Goal: Task Accomplishment & Management: Use online tool/utility

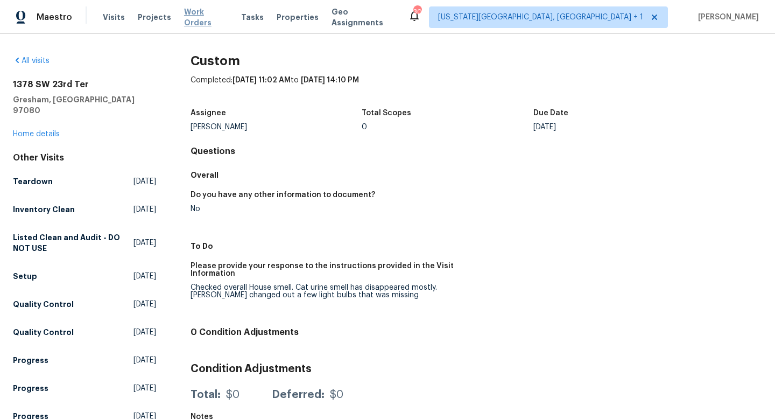
click at [189, 16] on span "Work Orders" at bounding box center [206, 17] width 44 height 22
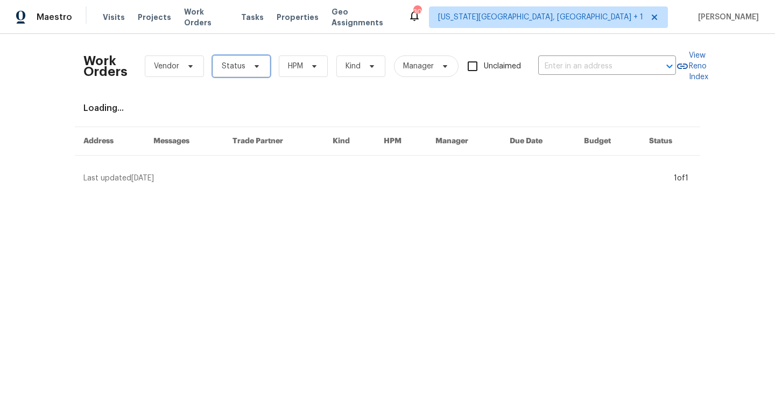
click at [240, 66] on span "Status" at bounding box center [234, 66] width 24 height 11
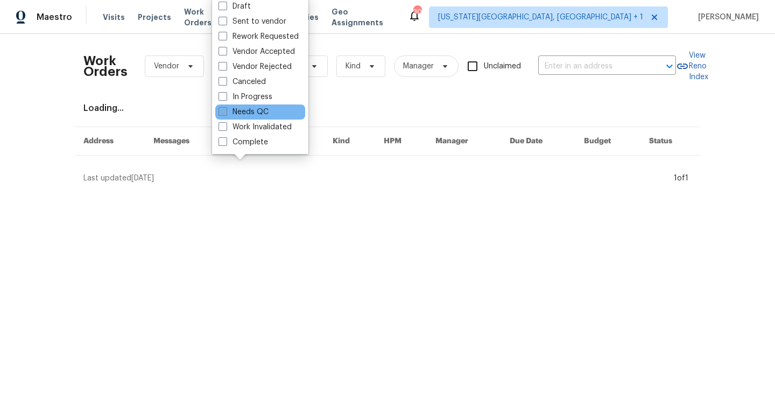
click at [231, 110] on label "Needs QC" at bounding box center [244, 112] width 50 height 11
click at [226, 110] on input "Needs QC" at bounding box center [222, 110] width 7 height 7
checkbox input "true"
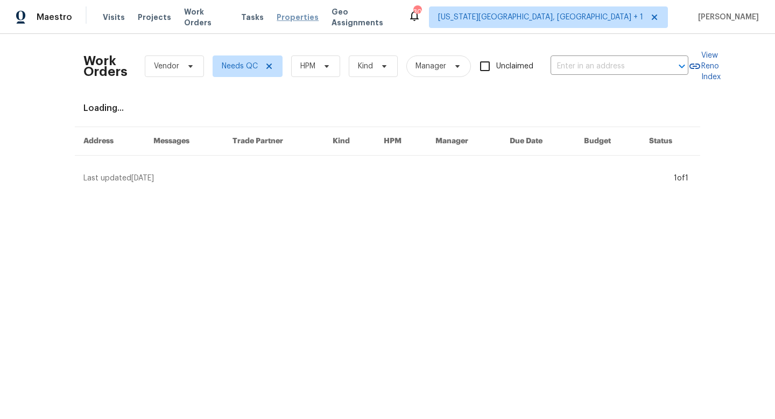
click at [291, 18] on span "Properties" at bounding box center [298, 17] width 42 height 11
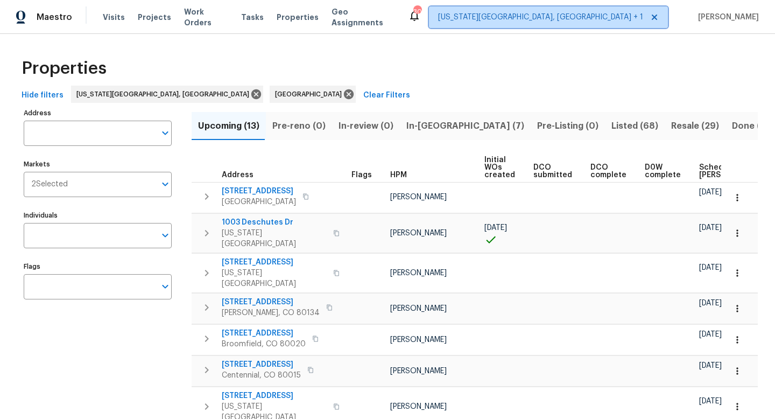
click at [624, 12] on span "Colorado Springs, CO + 1" at bounding box center [540, 17] width 205 height 11
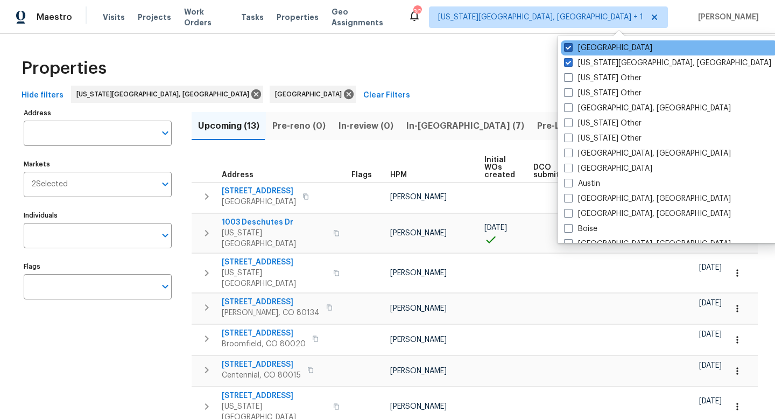
click at [573, 48] on label "[GEOGRAPHIC_DATA]" at bounding box center [608, 48] width 88 height 11
click at [571, 48] on input "[GEOGRAPHIC_DATA]" at bounding box center [567, 46] width 7 height 7
checkbox input "false"
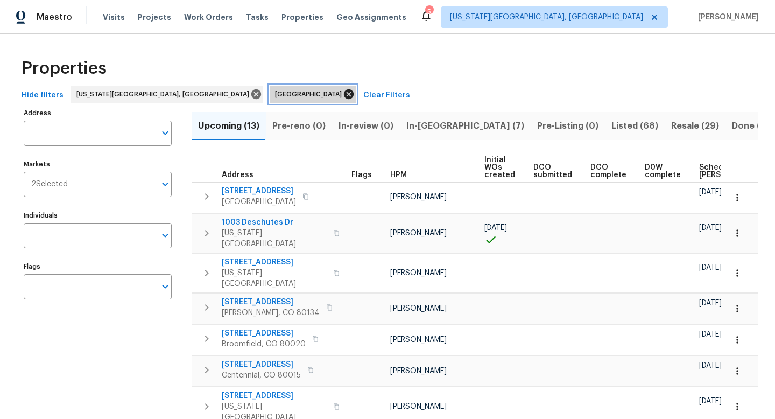
click at [343, 95] on icon at bounding box center [349, 94] width 12 height 12
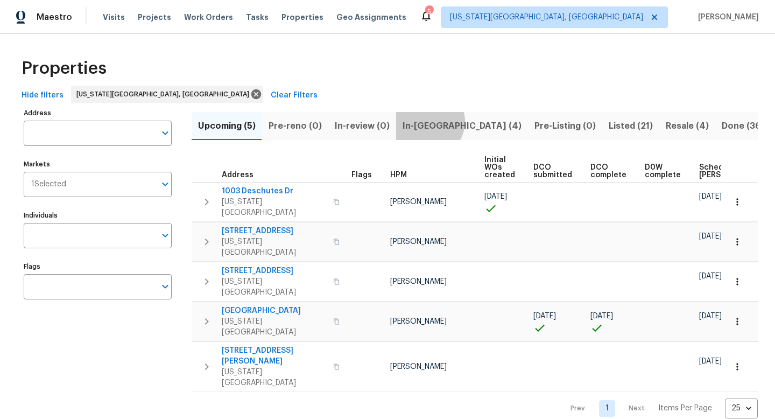
click at [424, 121] on span "In-reno (4)" at bounding box center [462, 125] width 119 height 15
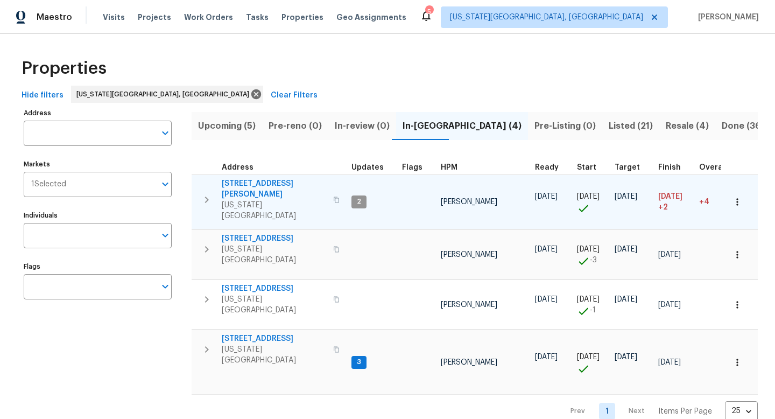
click at [243, 182] on span "6812 Galpin Dr" at bounding box center [274, 189] width 105 height 22
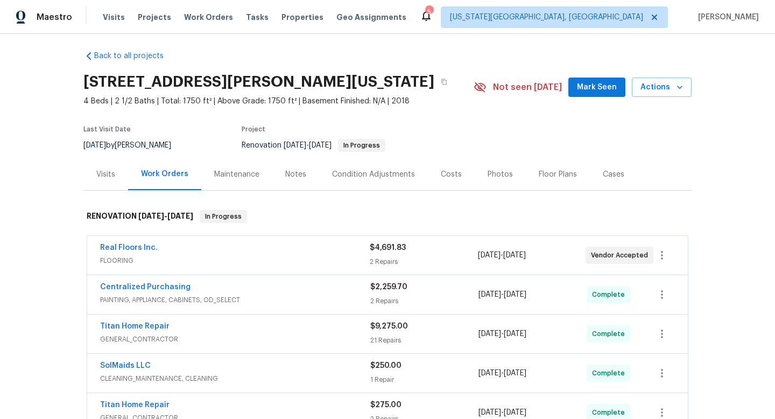
scroll to position [9, 0]
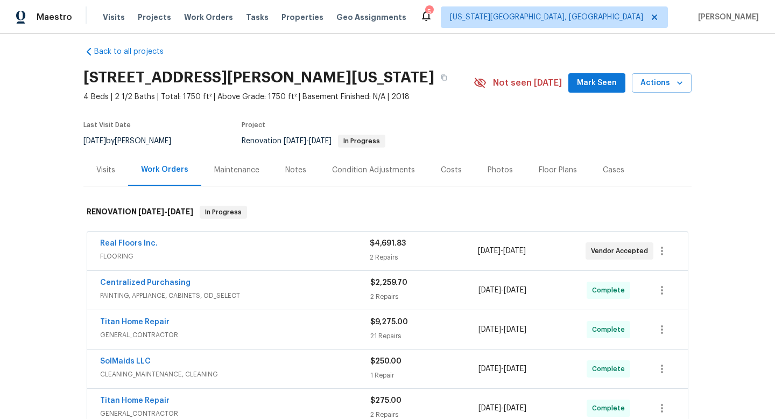
click at [275, 249] on div "Real Floors Inc." at bounding box center [235, 244] width 270 height 13
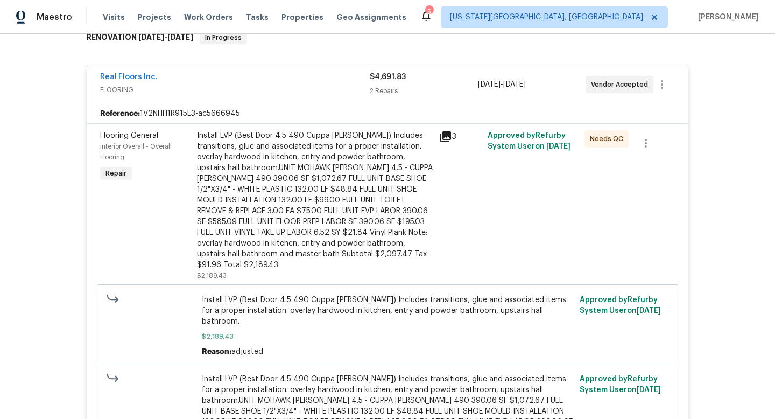
scroll to position [182, 0]
click at [275, 83] on div "Real Floors Inc." at bounding box center [235, 79] width 270 height 13
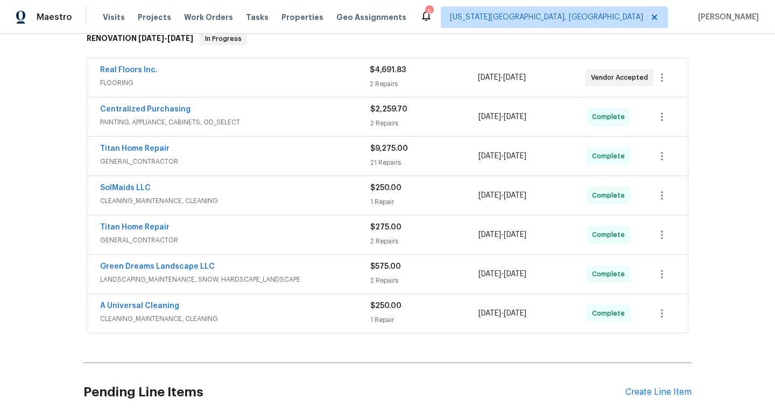
click at [275, 78] on span "FLOORING" at bounding box center [235, 83] width 270 height 11
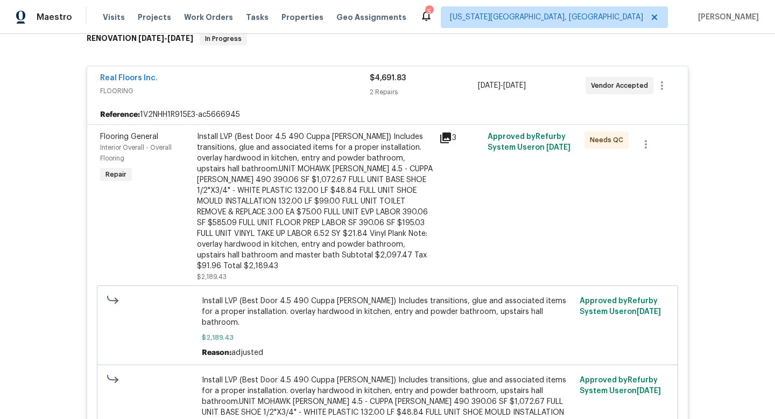
click at [275, 157] on div "Install LVP (Best Door 4.5 490 Cuppa [PERSON_NAME]) Includes transitions, glue …" at bounding box center [315, 201] width 236 height 140
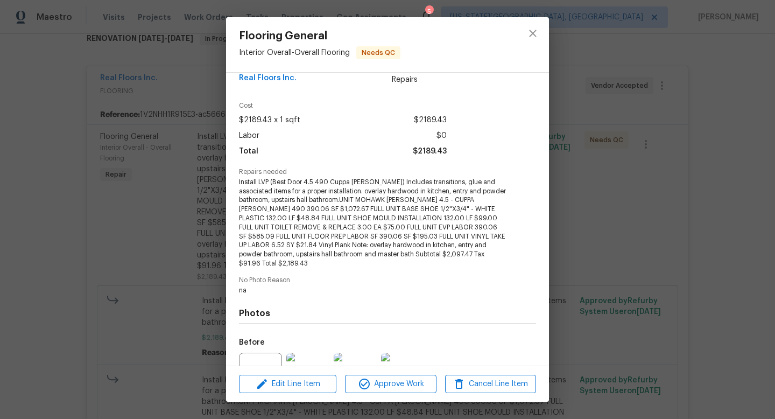
scroll to position [40, 0]
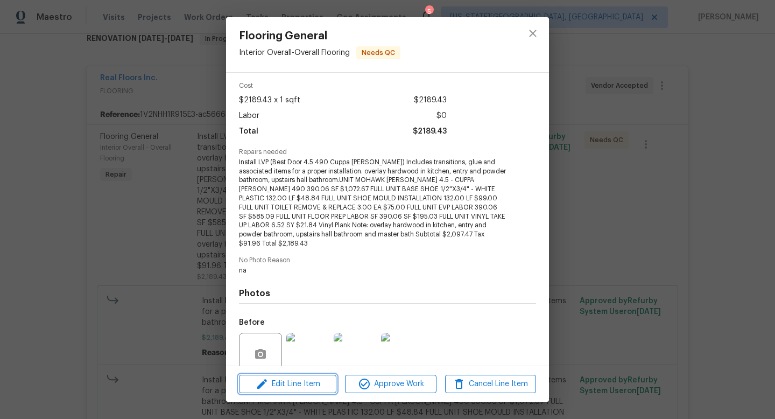
click at [296, 391] on button "Edit Line Item" at bounding box center [287, 384] width 97 height 19
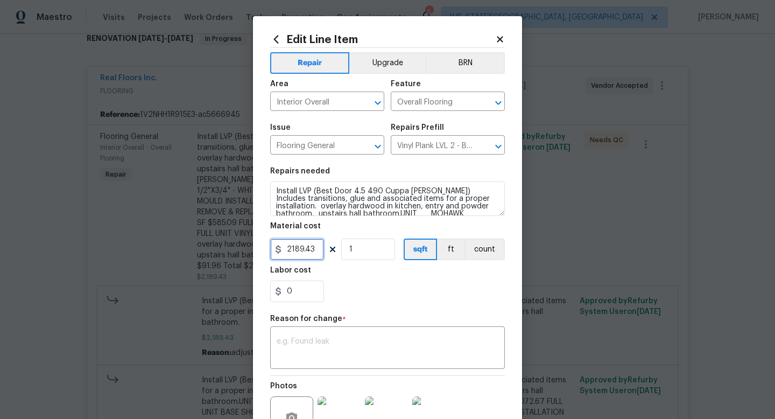
drag, startPoint x: 316, startPoint y: 249, endPoint x: 237, endPoint y: 248, distance: 79.1
click at [237, 248] on div "Edit Line Item Repair Upgrade BRN Area Interior Overall ​ Feature Overall Floor…" at bounding box center [387, 209] width 775 height 419
click at [369, 253] on input "1" at bounding box center [368, 249] width 54 height 22
click at [307, 251] on input "5.5" at bounding box center [297, 249] width 54 height 22
type input "5"
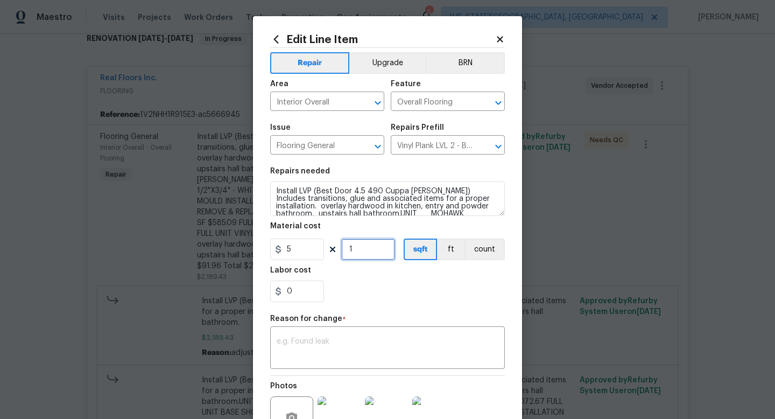
click at [368, 255] on input "1" at bounding box center [368, 249] width 54 height 22
type input "390"
click at [314, 295] on input "0" at bounding box center [297, 291] width 54 height 22
type input "239.43"
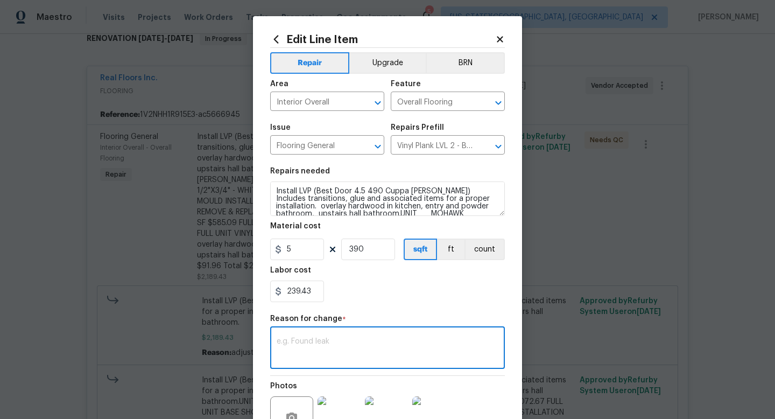
click at [315, 350] on textarea at bounding box center [388, 348] width 222 height 23
type textarea "adjusted"
click at [354, 301] on div "239.43" at bounding box center [387, 291] width 235 height 22
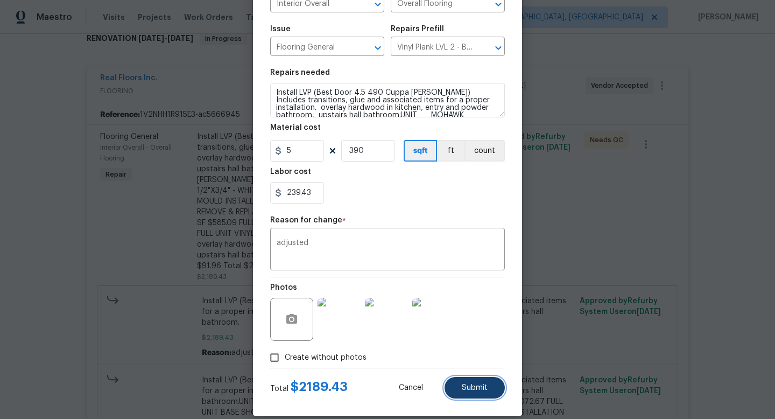
click at [480, 386] on span "Submit" at bounding box center [475, 388] width 26 height 8
type input "2189.43"
type input "1"
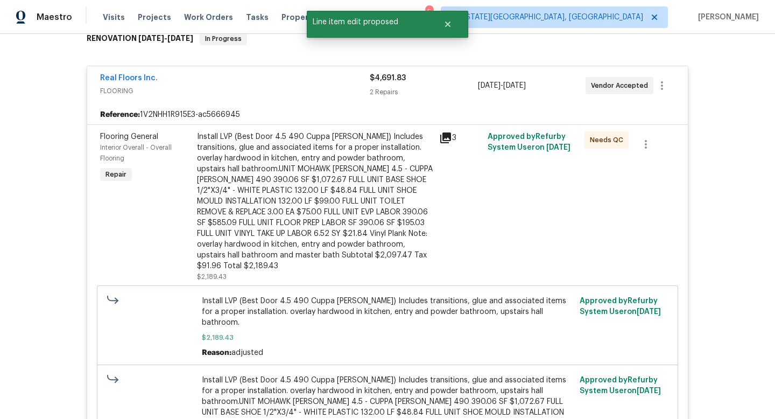
scroll to position [0, 0]
click at [343, 203] on div "Install LVP (Best Door 4.5 490 Cuppa [PERSON_NAME]) Includes transitions, glue …" at bounding box center [315, 201] width 236 height 140
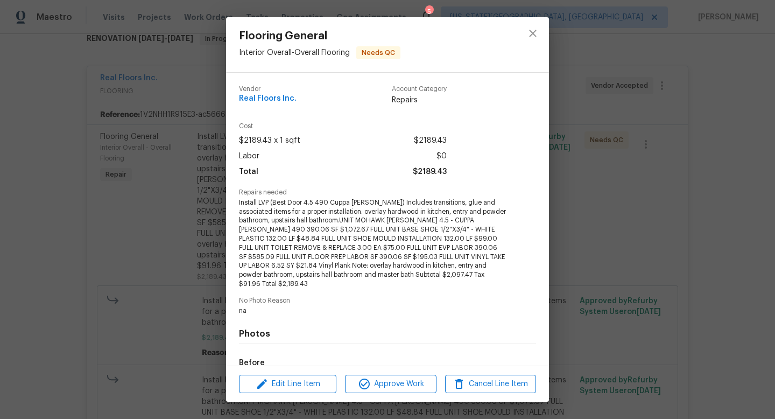
scroll to position [122, 0]
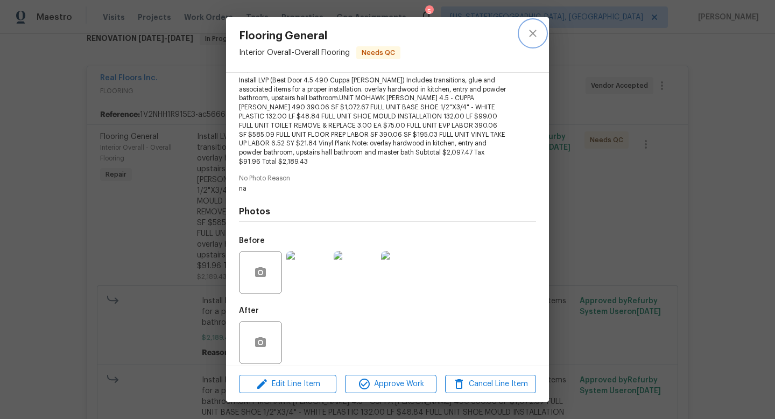
click at [534, 39] on button "close" at bounding box center [533, 33] width 26 height 26
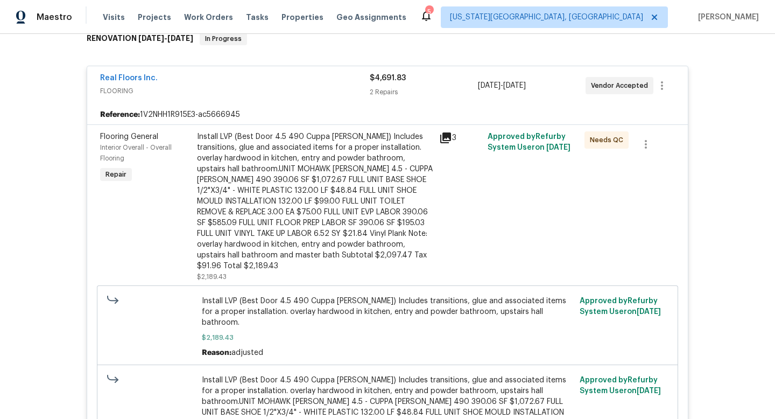
scroll to position [260, 0]
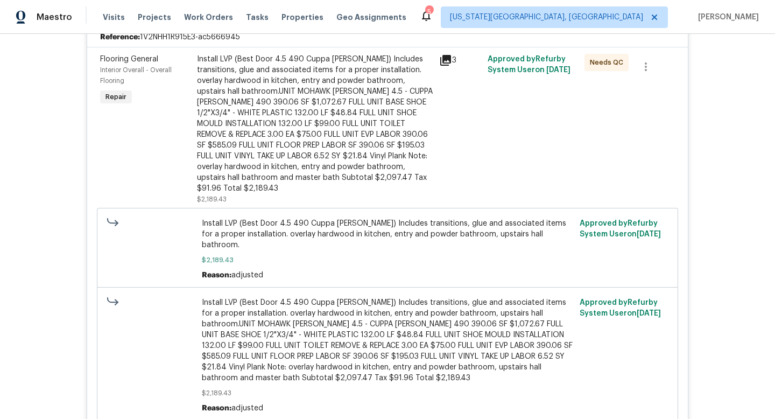
click at [329, 297] on span "Install LVP (Best Door 4.5 490 Cuppa [PERSON_NAME]) Includes transitions, glue …" at bounding box center [388, 340] width 372 height 86
click at [339, 221] on span "Install LVP (Best Door 4.5 490 Cuppa [PERSON_NAME]) Includes transitions, glue …" at bounding box center [388, 234] width 372 height 32
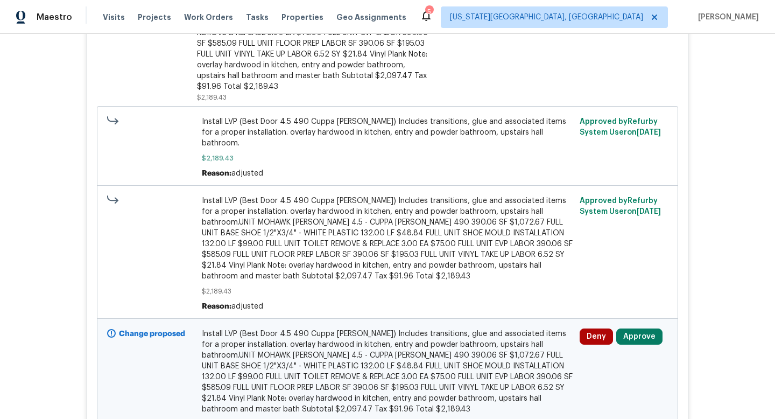
scroll to position [404, 0]
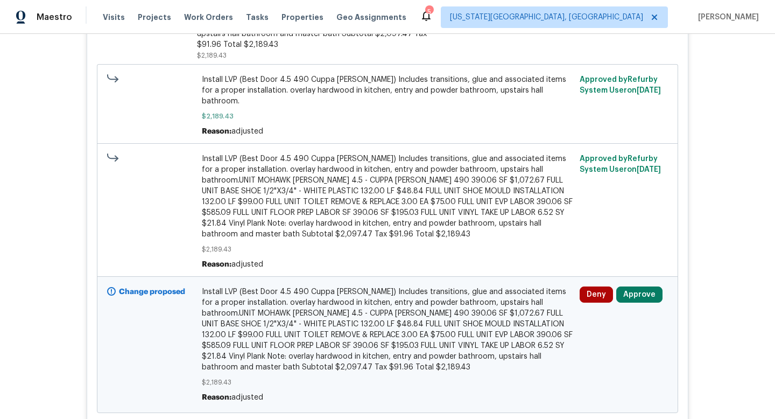
click at [336, 311] on span "Install LVP (Best Door 4.5 490 Cuppa [PERSON_NAME]) Includes transitions, glue …" at bounding box center [388, 329] width 372 height 86
click at [341, 286] on span "Install LVP (Best Door 4.5 490 Cuppa [PERSON_NAME]) Includes transitions, glue …" at bounding box center [388, 329] width 372 height 86
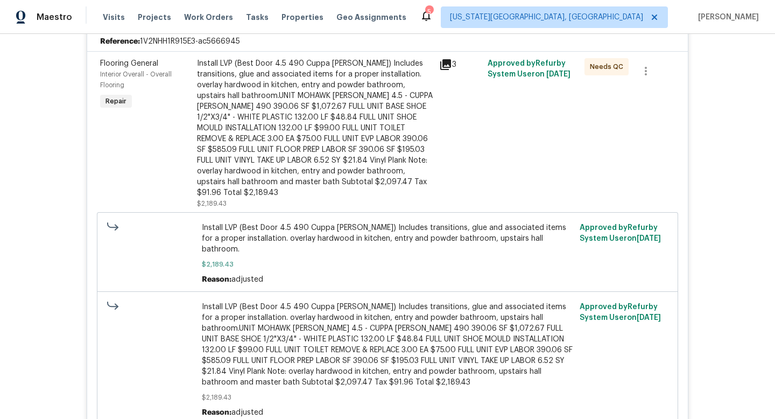
click at [321, 78] on div "Install LVP (Best Door 4.5 490 Cuppa [PERSON_NAME]) Includes transitions, glue …" at bounding box center [315, 128] width 236 height 140
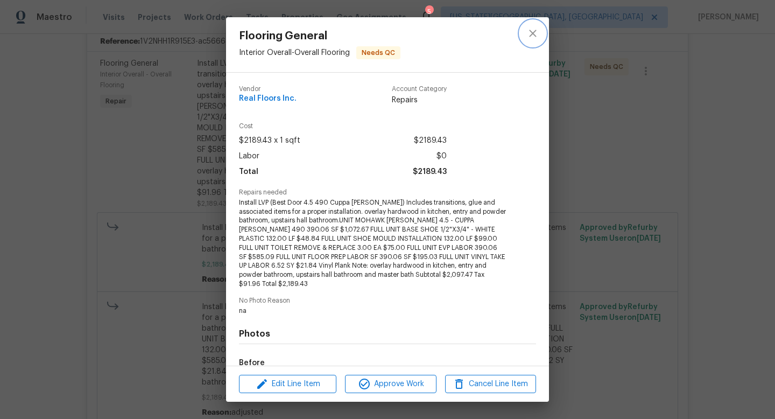
click at [533, 36] on icon "close" at bounding box center [532, 33] width 13 height 13
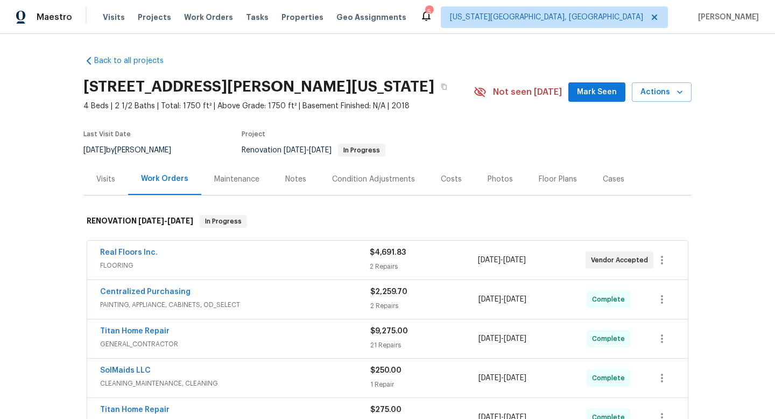
click at [337, 259] on div "Real Floors Inc." at bounding box center [235, 253] width 270 height 13
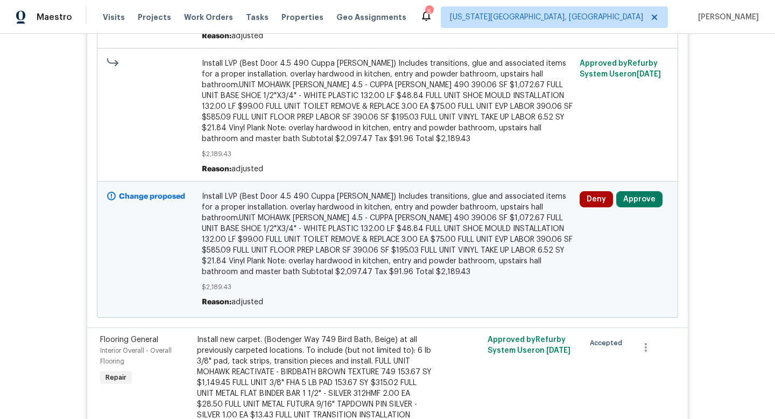
scroll to position [651, 0]
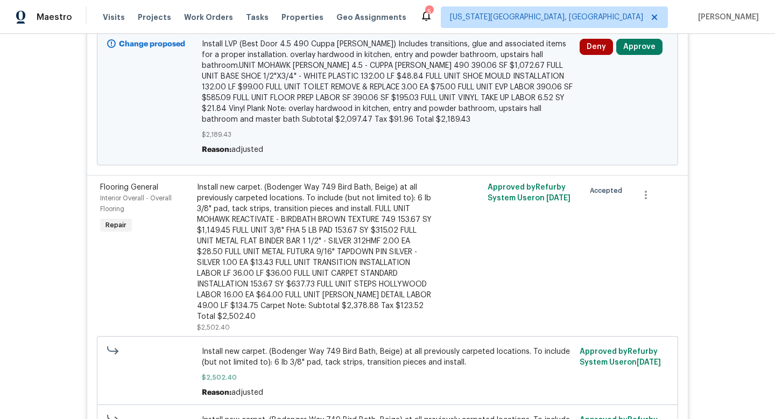
click at [335, 231] on div "Install new carpet. (Bodenger Way 749 Bird Bath, Beige) at all previously carpe…" at bounding box center [315, 252] width 236 height 140
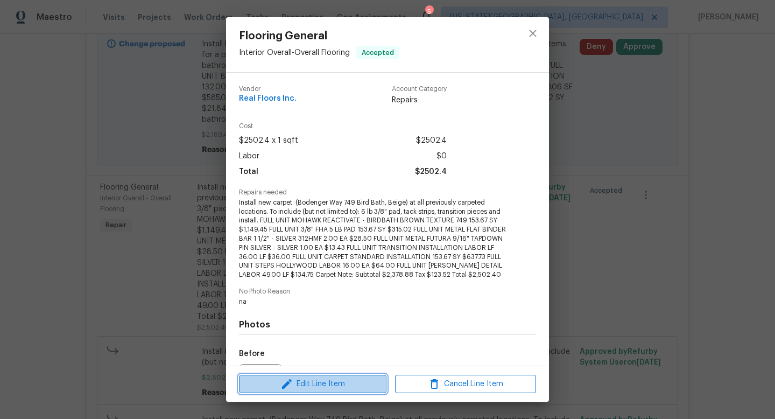
click at [340, 387] on span "Edit Line Item" at bounding box center [312, 383] width 141 height 13
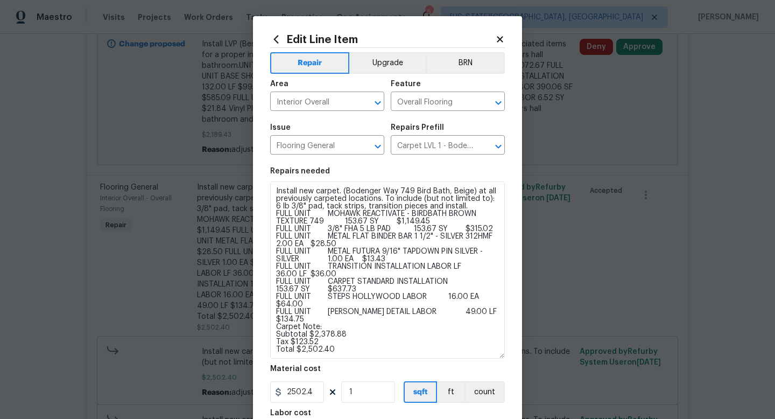
drag, startPoint x: 499, startPoint y: 214, endPoint x: 548, endPoint y: 356, distance: 150.1
click at [549, 356] on div "Edit Line Item Repair Upgrade BRN Area Interior Overall ​ Feature Overall Floor…" at bounding box center [387, 209] width 775 height 419
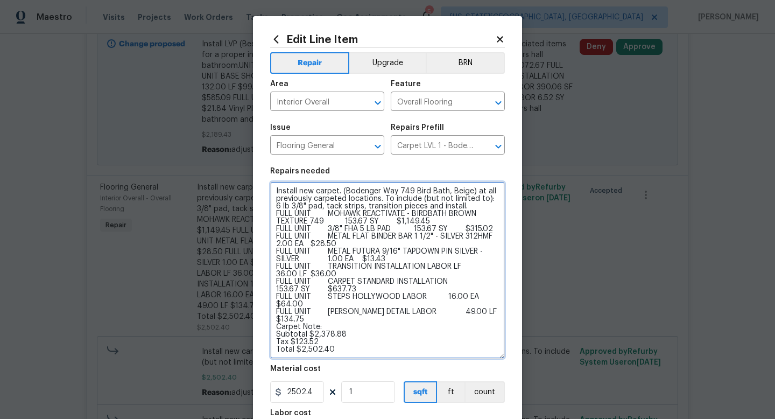
drag, startPoint x: 376, startPoint y: 222, endPoint x: 340, endPoint y: 222, distance: 35.5
click at [340, 222] on textarea "Install new carpet. (Bodenger Way 749 Bird Bath, Beige) at all previously carpe…" at bounding box center [387, 269] width 235 height 177
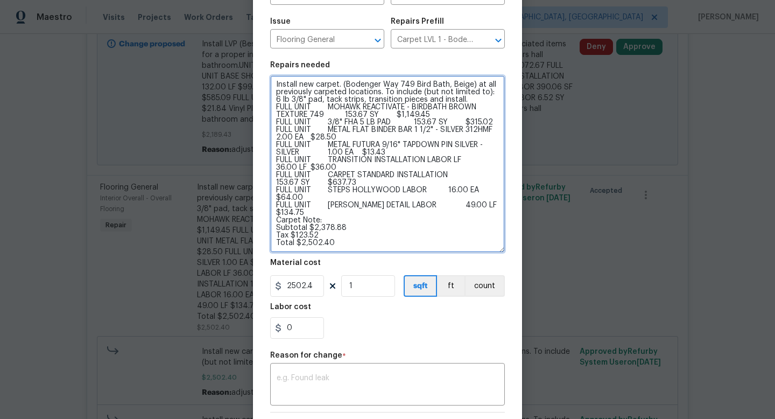
scroll to position [105, 0]
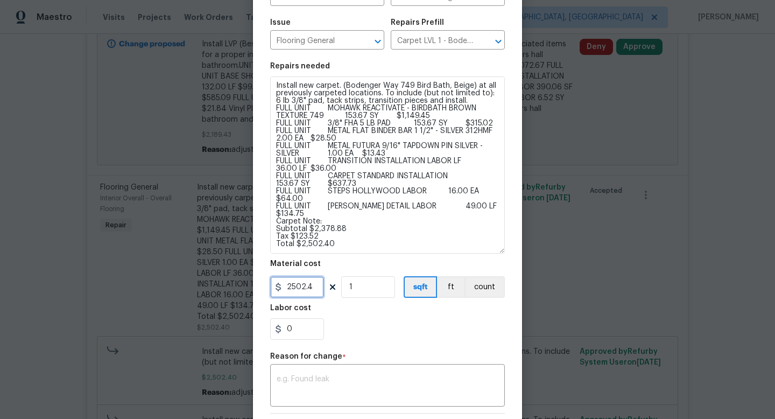
drag, startPoint x: 317, startPoint y: 288, endPoint x: 261, endPoint y: 286, distance: 56.6
click at [261, 286] on div "Edit Line Item Repair Upgrade BRN Area Interior Overall ​ Feature Overall Floor…" at bounding box center [387, 231] width 269 height 641
type input "1.89"
click at [373, 288] on input "1" at bounding box center [368, 287] width 54 height 22
paste input "1383"
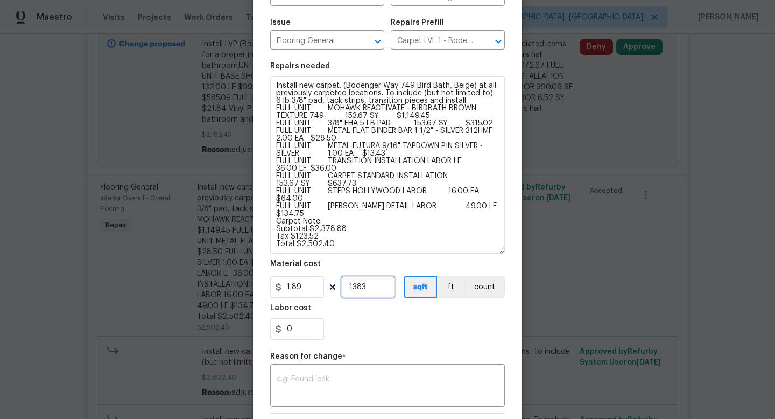
type input "1383"
click at [357, 333] on div "0" at bounding box center [387, 329] width 235 height 22
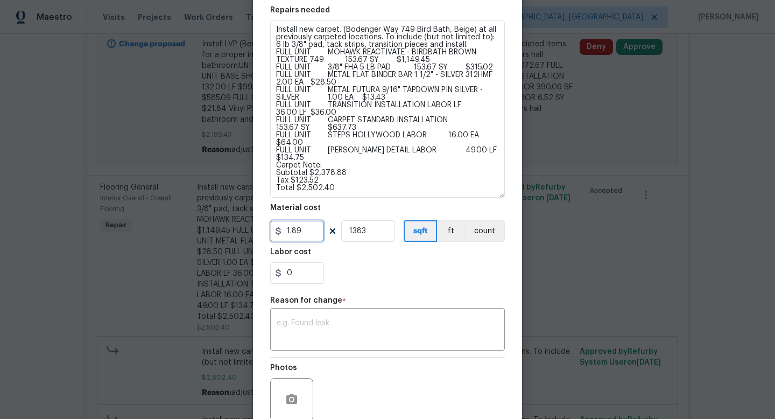
click at [309, 235] on input "1.89" at bounding box center [297, 231] width 54 height 22
click at [368, 265] on div "0" at bounding box center [387, 273] width 235 height 22
click at [310, 233] on input "1.8" at bounding box center [297, 231] width 54 height 22
type input "1.7"
click at [302, 273] on input "0" at bounding box center [297, 273] width 54 height 22
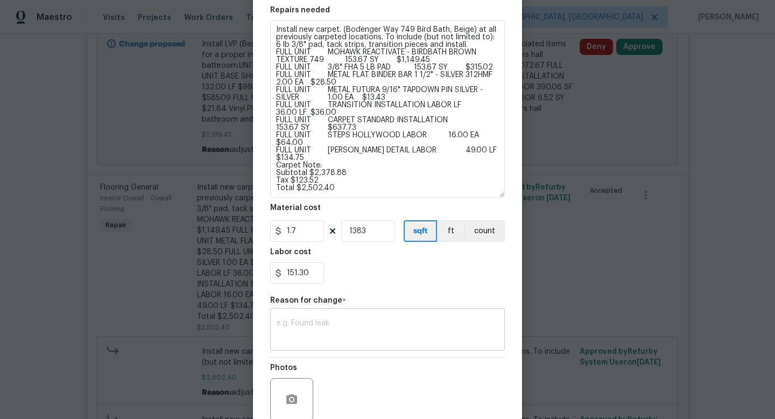
type input "151.3"
click at [322, 326] on textarea at bounding box center [388, 330] width 222 height 23
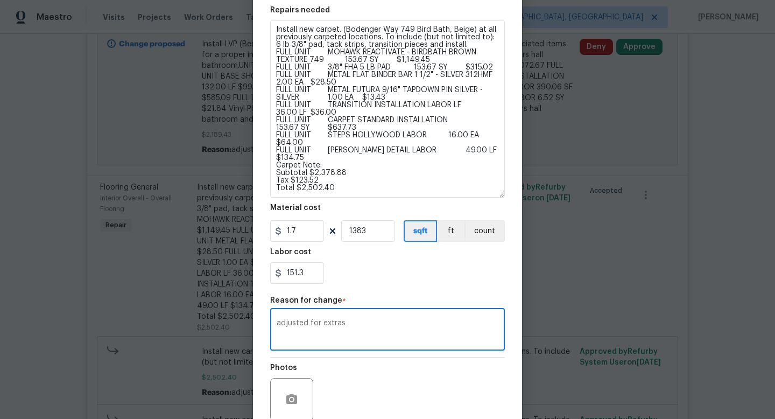
click at [321, 325] on textarea "adjusted for extras" at bounding box center [388, 330] width 222 height 23
click at [409, 326] on textarea "adjusted to break out extras" at bounding box center [388, 330] width 222 height 23
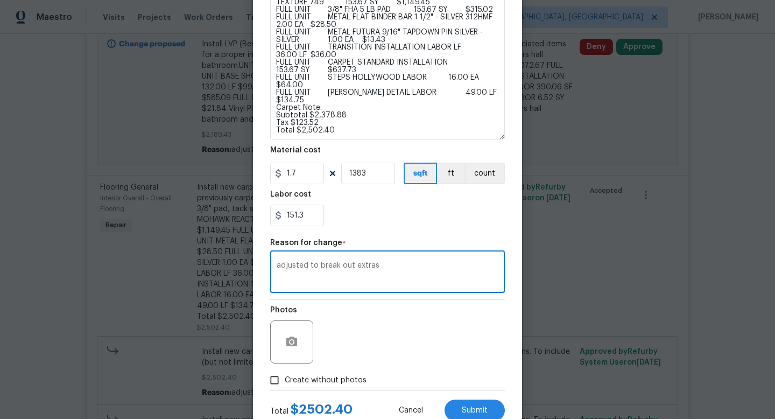
scroll to position [229, 0]
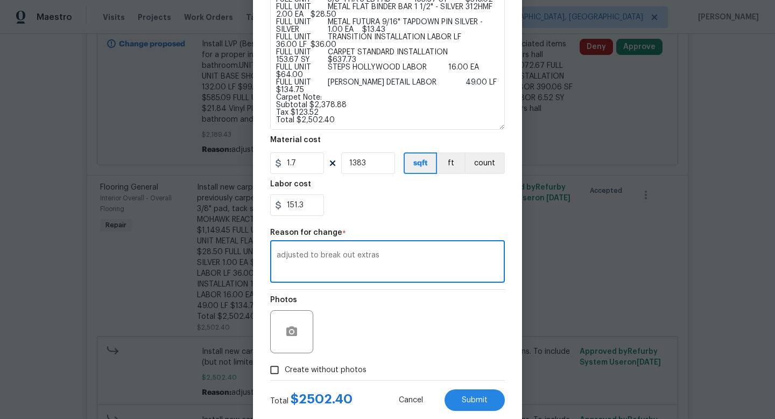
type textarea "adjusted to break out extras"
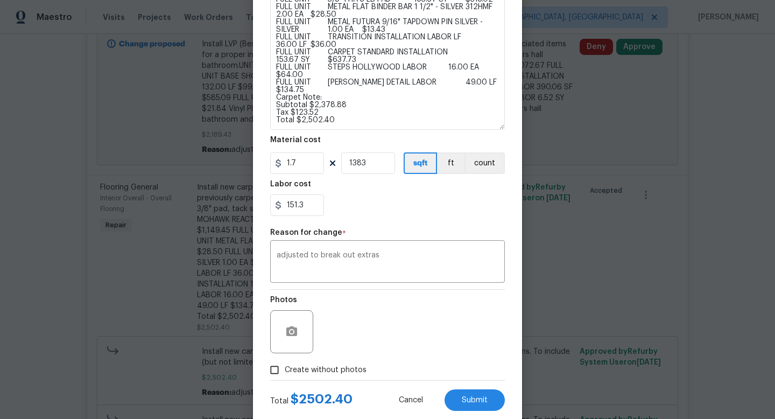
click at [482, 412] on div "Edit Line Item Repair Upgrade BRN Area Interior Overall ​ Feature Overall Floor…" at bounding box center [387, 107] width 269 height 641
click at [481, 405] on button "Submit" at bounding box center [475, 400] width 60 height 22
type input "1"
type input "2502.4"
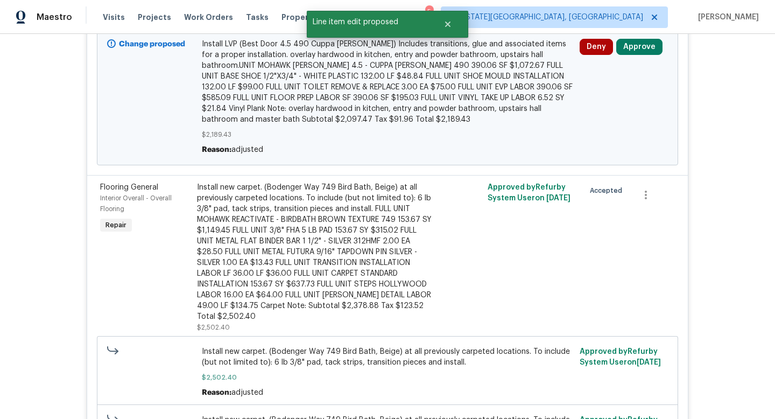
scroll to position [0, 0]
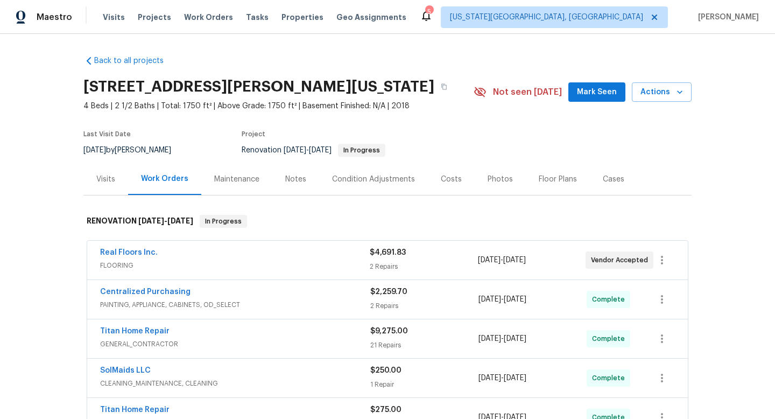
click at [343, 262] on span "FLOORING" at bounding box center [235, 265] width 270 height 11
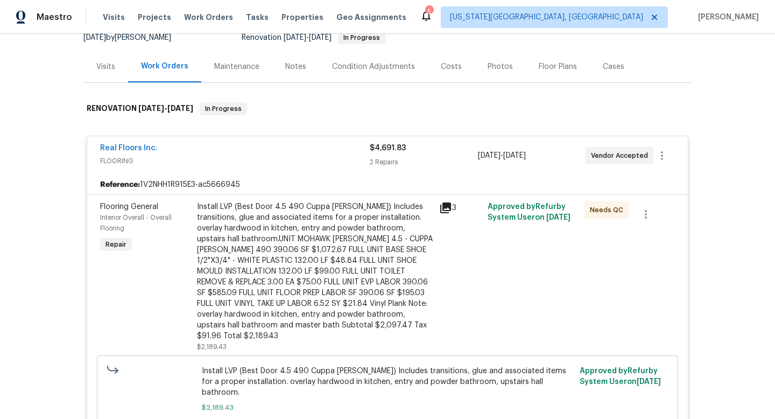
scroll to position [173, 0]
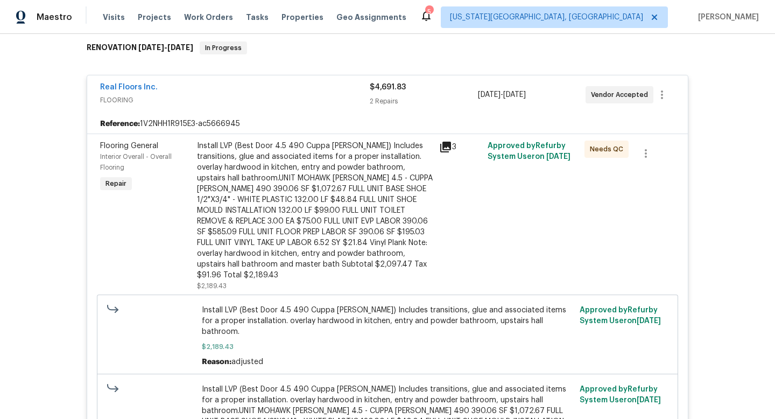
click at [336, 198] on div "Install LVP (Best Door 4.5 490 Cuppa [PERSON_NAME]) Includes transitions, glue …" at bounding box center [315, 210] width 236 height 140
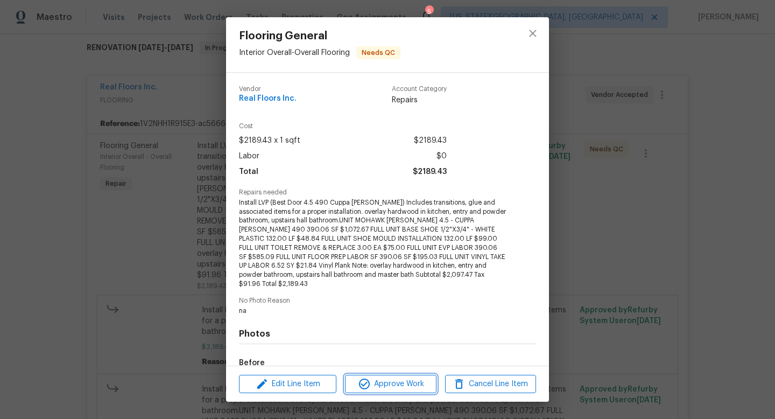
click at [378, 390] on span "Approve Work" at bounding box center [390, 383] width 85 height 13
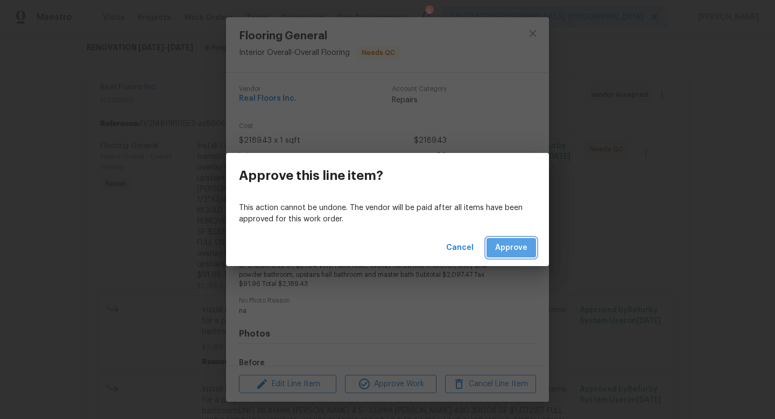
click at [504, 241] on span "Approve" at bounding box center [511, 247] width 32 height 13
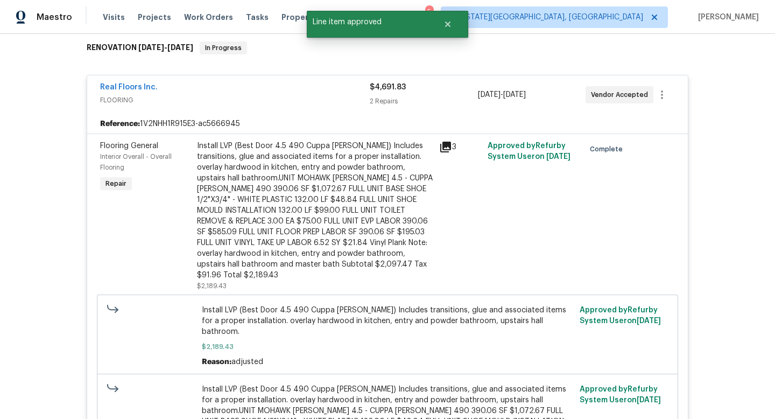
scroll to position [518, 0]
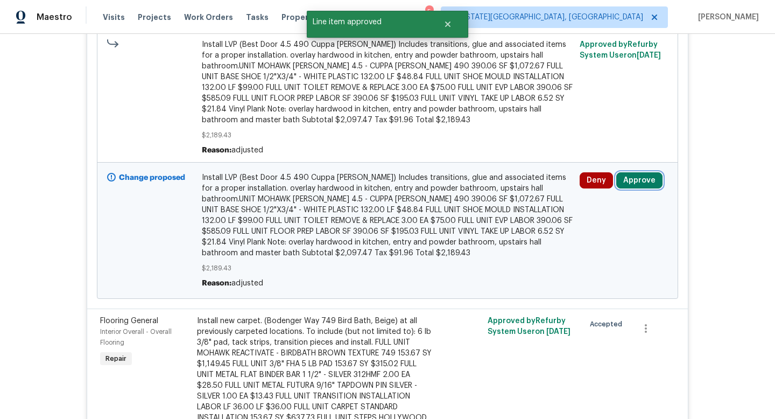
click at [656, 172] on button "Approve" at bounding box center [639, 180] width 46 height 16
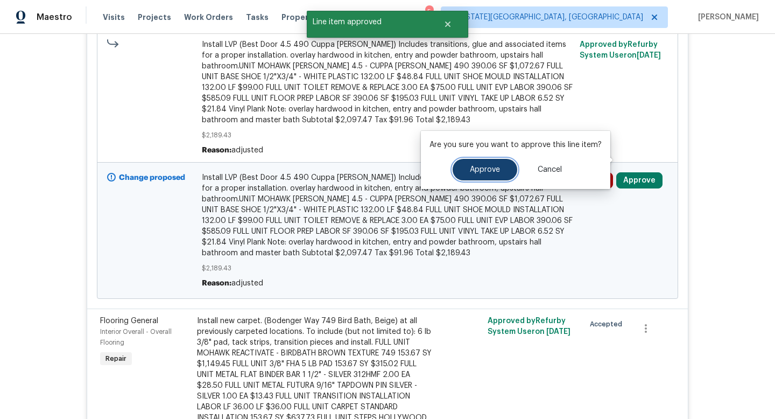
click at [480, 164] on button "Approve" at bounding box center [485, 170] width 65 height 22
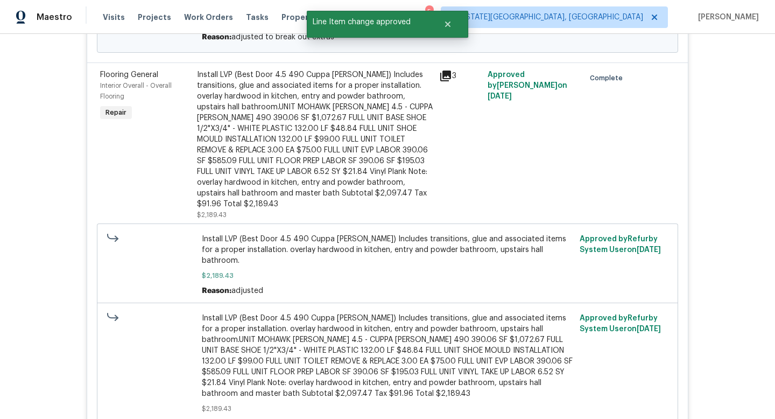
scroll to position [390, 0]
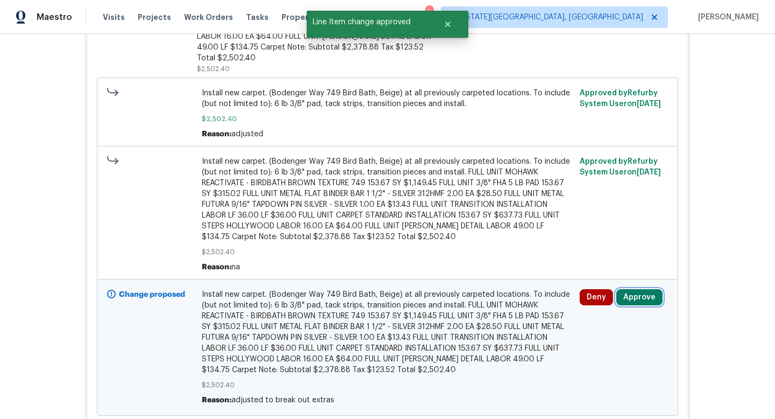
click at [636, 304] on button "Approve" at bounding box center [639, 297] width 46 height 16
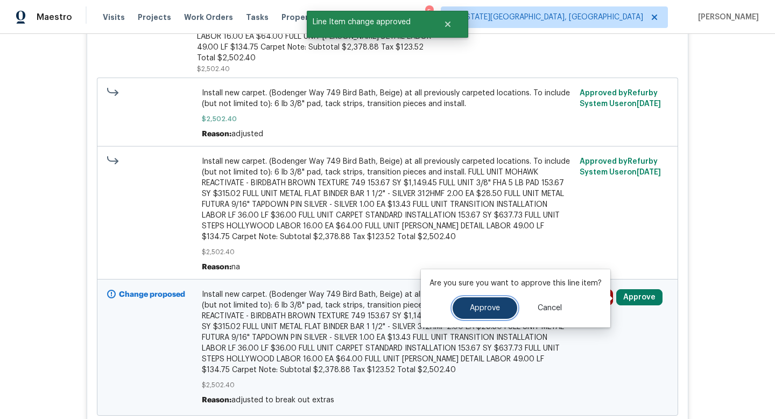
click at [477, 311] on span "Approve" at bounding box center [485, 308] width 30 height 8
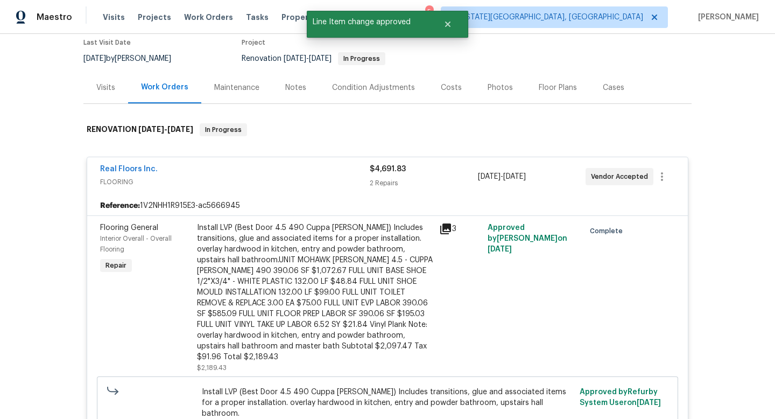
scroll to position [0, 0]
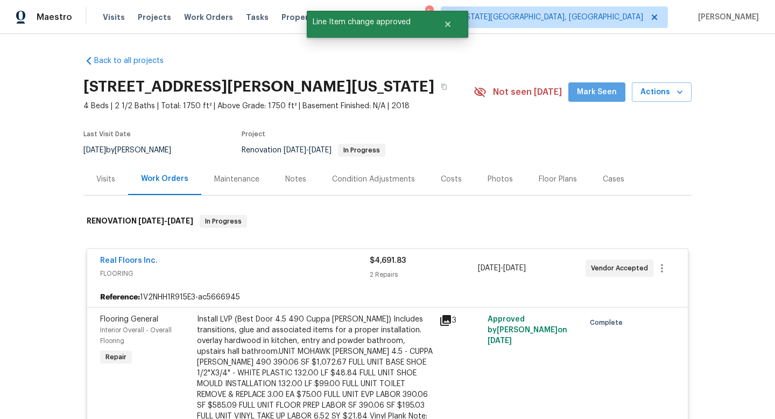
click at [613, 91] on span "Mark Seen" at bounding box center [597, 92] width 40 height 13
